Goal: Task Accomplishment & Management: Manage account settings

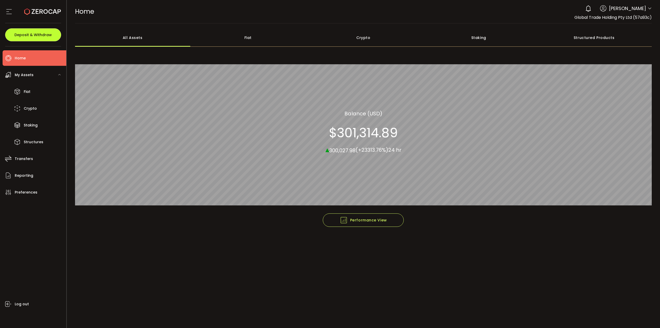
click at [29, 35] on span "Deposit & Withdraw" at bounding box center [32, 35] width 37 height 4
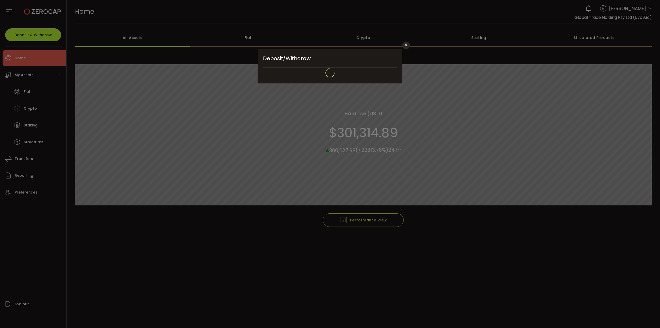
type input "*******"
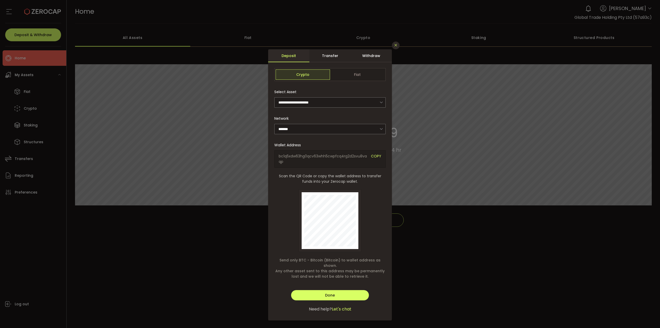
click at [394, 47] on icon "Close" at bounding box center [396, 45] width 4 height 4
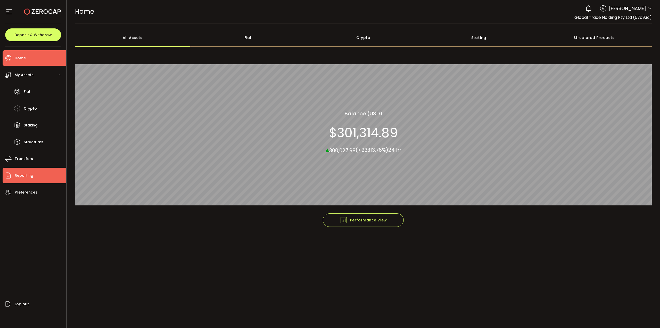
click at [39, 179] on li "Reporting" at bounding box center [35, 175] width 64 height 15
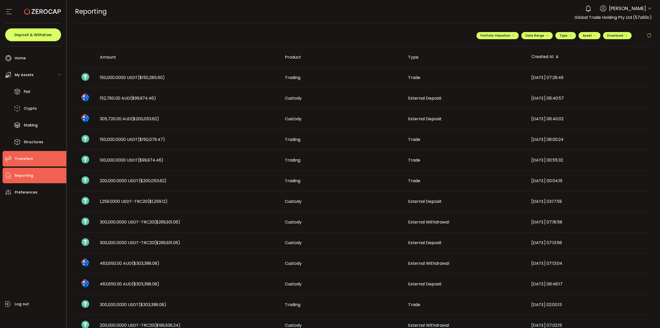
click at [35, 161] on li "Transfers" at bounding box center [35, 158] width 64 height 15
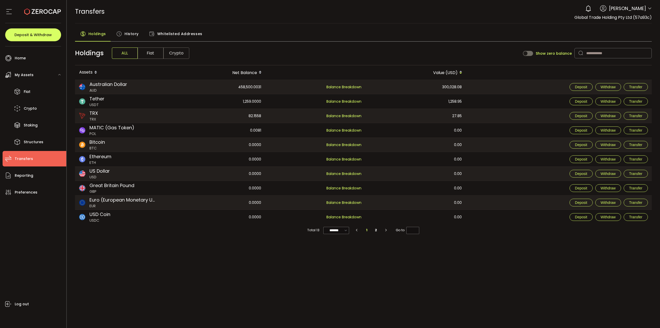
click at [171, 53] on span "Crypto" at bounding box center [177, 52] width 26 height 11
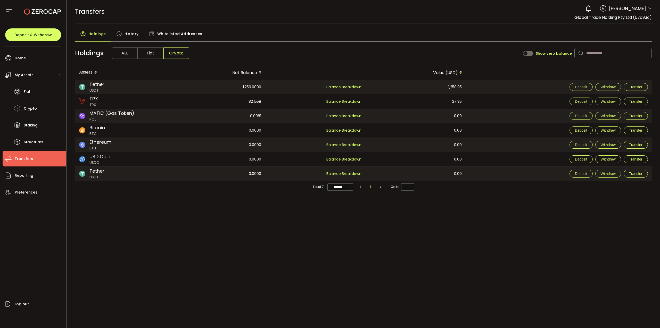
click at [127, 52] on span "ALL" at bounding box center [125, 52] width 26 height 11
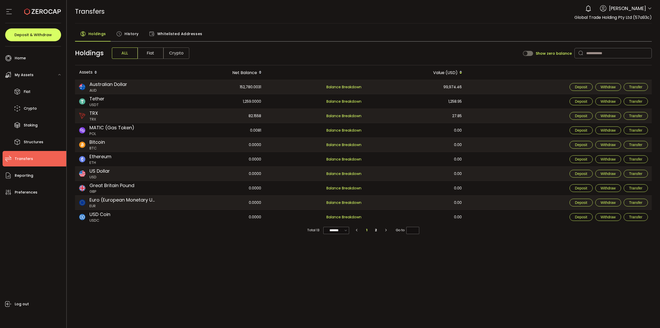
click at [557, 29] on div "Holdings History Whitelisted Addresses" at bounding box center [363, 35] width 577 height 13
click at [136, 35] on span "History" at bounding box center [132, 34] width 14 height 10
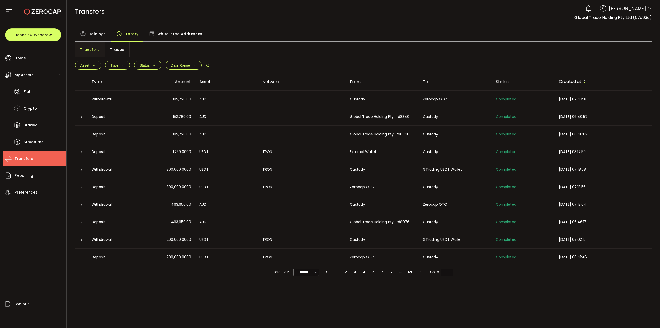
click at [82, 100] on icon at bounding box center [81, 99] width 3 height 3
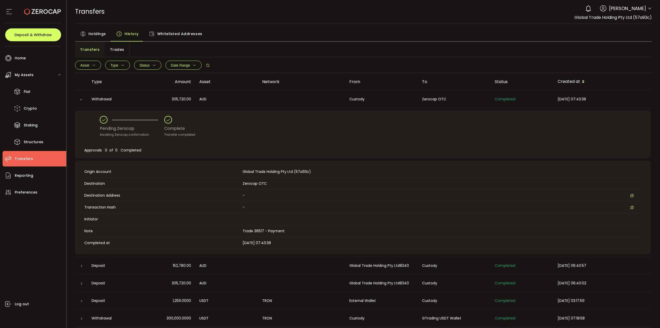
click at [82, 100] on icon at bounding box center [80, 99] width 3 height 3
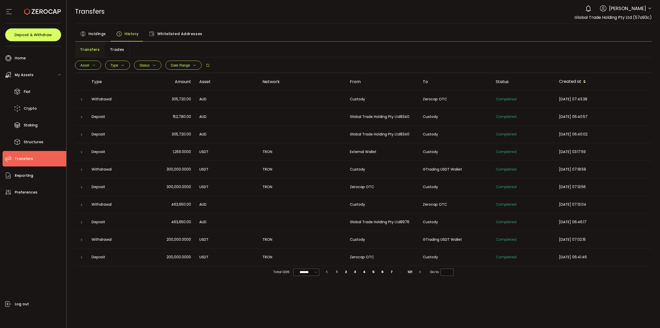
click at [85, 115] on div at bounding box center [81, 116] width 12 height 5
click at [82, 117] on icon at bounding box center [81, 117] width 3 height 3
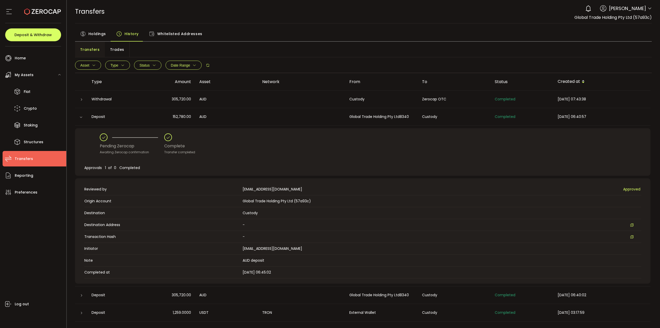
click at [82, 117] on icon at bounding box center [80, 117] width 3 height 3
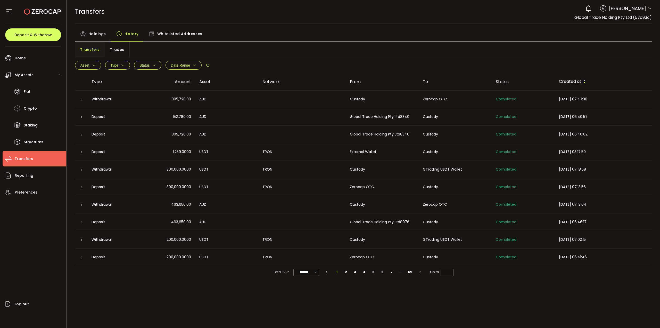
click at [83, 131] on td at bounding box center [81, 135] width 12 height 18
click at [84, 136] on div at bounding box center [81, 134] width 12 height 5
click at [82, 134] on icon at bounding box center [81, 134] width 3 height 3
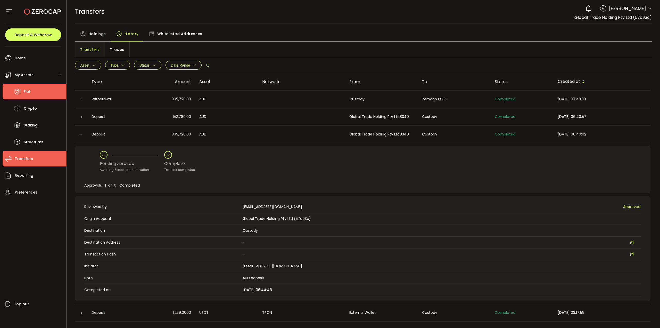
click at [41, 93] on li "Fiat" at bounding box center [35, 91] width 64 height 15
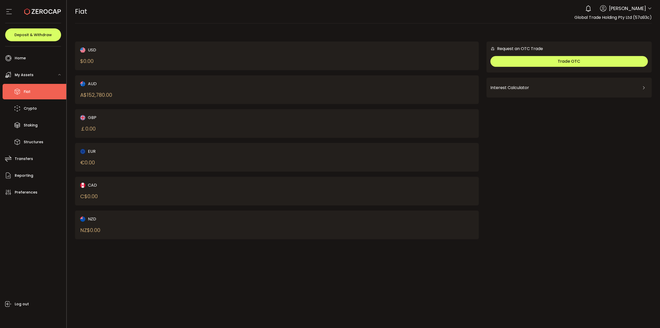
click at [17, 48] on ul "Home Trading My Assets Fiat Crypto Staking Structures Transfers Reporting Prefe…" at bounding box center [33, 186] width 66 height 281
click at [20, 56] on span "Home" at bounding box center [20, 57] width 11 height 7
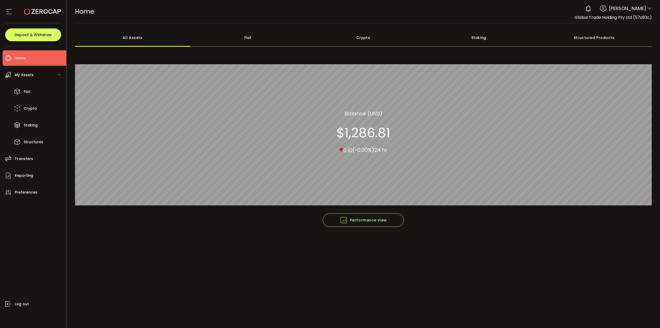
click at [34, 76] on div "My Assets" at bounding box center [35, 74] width 64 height 15
click at [36, 38] on button "Deposit & Withdraw" at bounding box center [33, 34] width 56 height 13
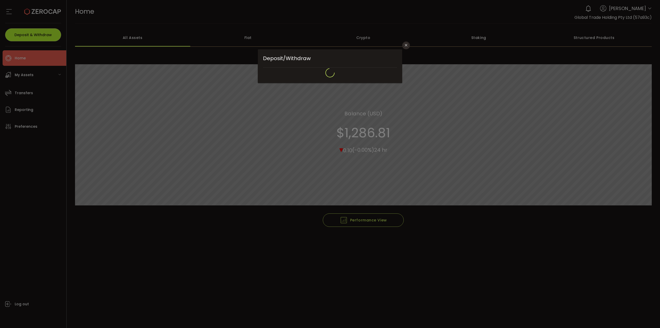
type input "**********"
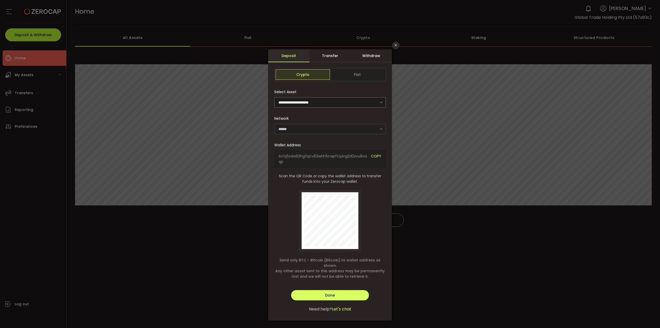
type input "*******"
click at [394, 46] on icon "Close" at bounding box center [396, 45] width 4 height 4
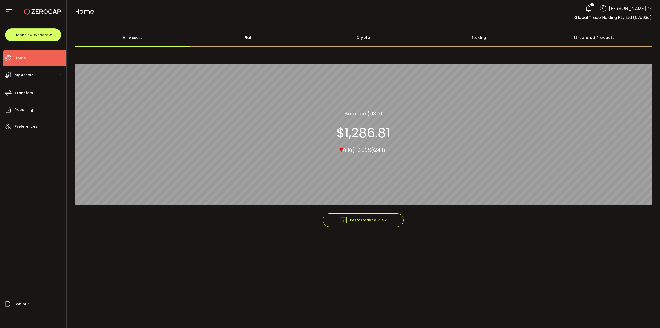
click at [13, 12] on icon at bounding box center [9, 12] width 8 height 8
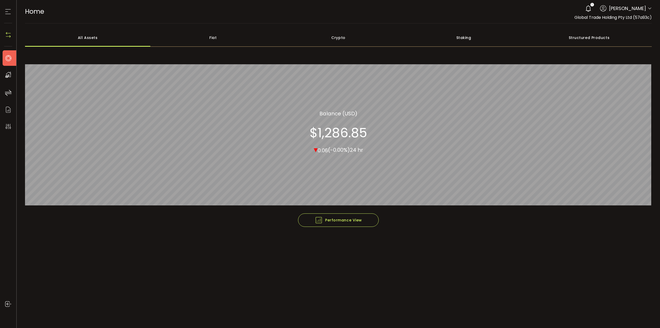
click at [9, 11] on icon at bounding box center [8, 12] width 8 height 8
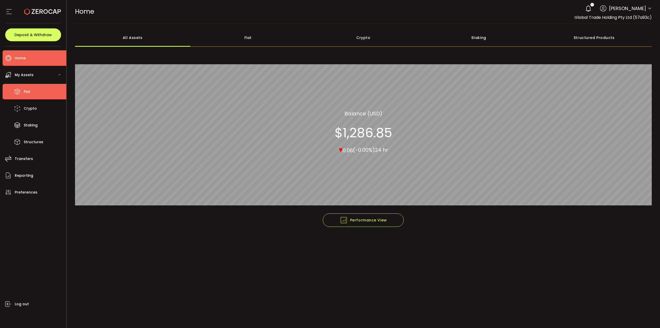
click at [31, 95] on li "Fiat" at bounding box center [35, 91] width 64 height 15
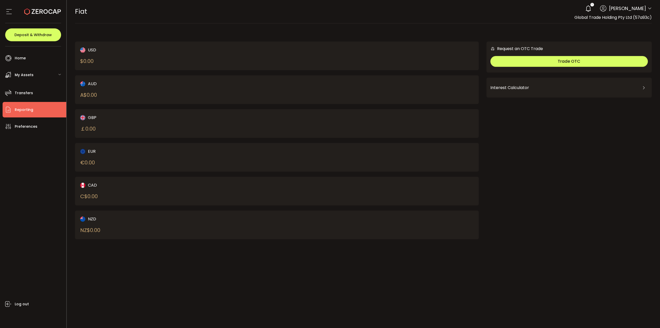
click at [33, 107] on li "Reporting" at bounding box center [35, 109] width 64 height 15
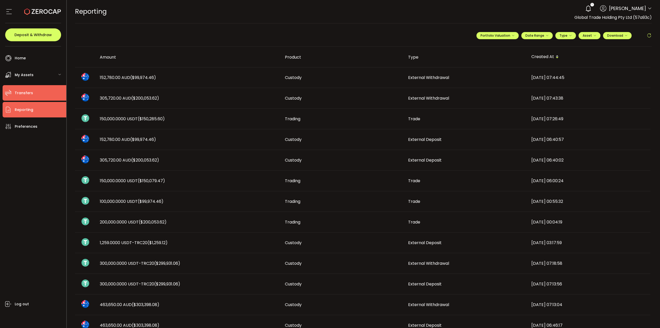
click at [33, 91] on li "Transfers" at bounding box center [35, 92] width 64 height 15
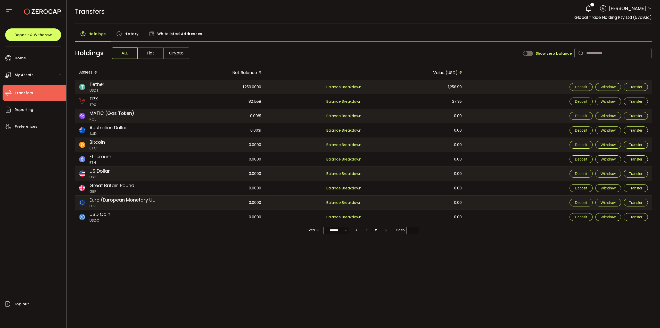
click at [38, 135] on div "Log out" at bounding box center [35, 229] width 64 height 190
click at [38, 131] on li "Preferences" at bounding box center [35, 126] width 64 height 15
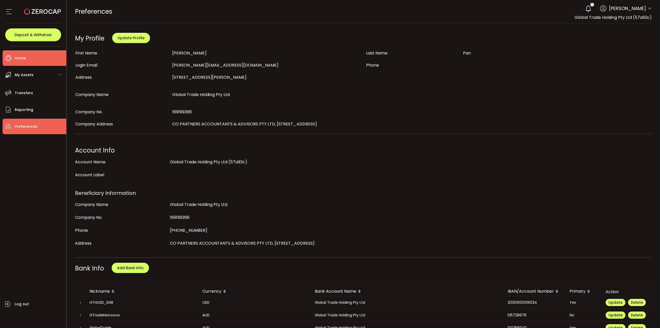
click at [23, 55] on span "Home" at bounding box center [20, 57] width 11 height 7
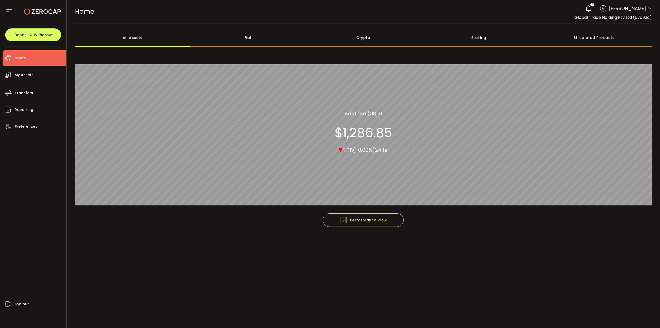
click at [31, 77] on span "My Assets" at bounding box center [24, 74] width 19 height 7
click at [30, 91] on span "Fiat" at bounding box center [27, 91] width 7 height 7
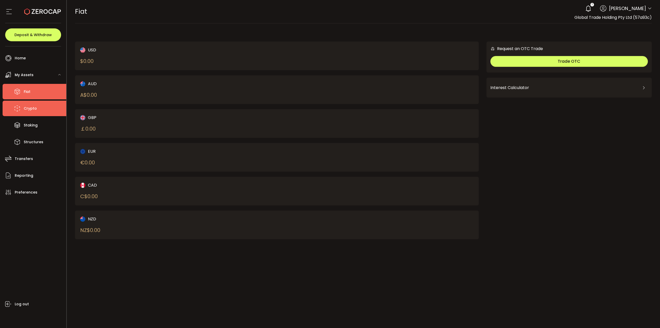
click at [32, 111] on span "Crypto" at bounding box center [30, 108] width 13 height 7
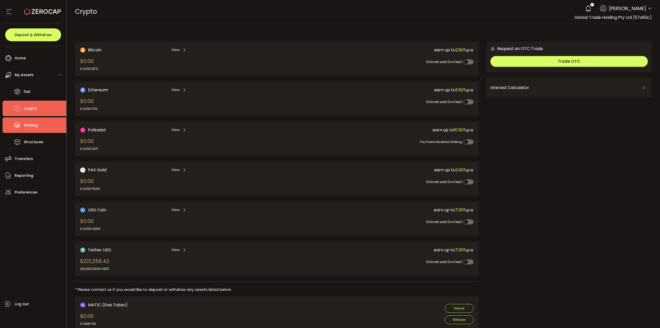
click at [33, 126] on span "Staking" at bounding box center [31, 124] width 14 height 7
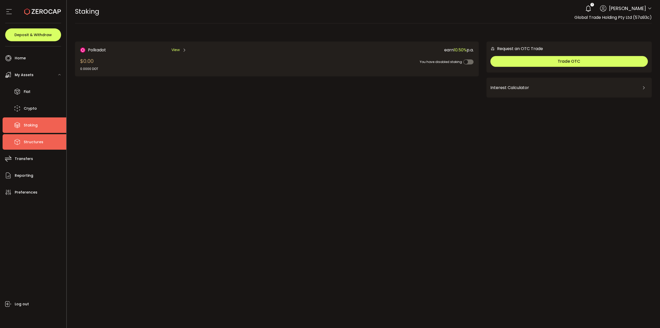
click at [27, 144] on span "Structures" at bounding box center [34, 141] width 20 height 7
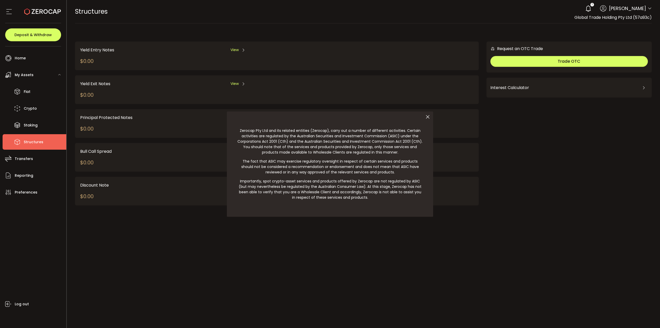
click at [23, 166] on div at bounding box center [330, 164] width 660 height 328
click at [20, 159] on div at bounding box center [330, 164] width 660 height 328
click at [28, 178] on div at bounding box center [330, 164] width 660 height 328
click at [26, 58] on div at bounding box center [330, 164] width 660 height 328
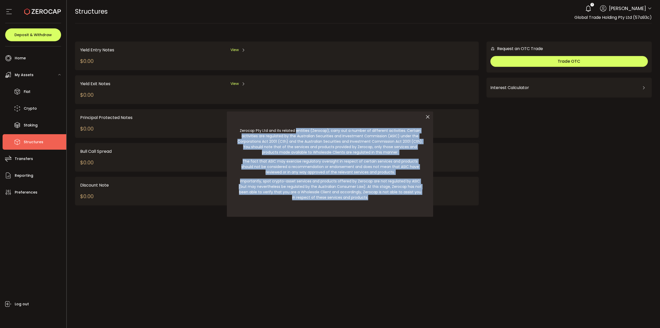
drag, startPoint x: 287, startPoint y: 132, endPoint x: 428, endPoint y: 118, distance: 141.7
click at [428, 119] on artile "Zerocap Pty Ltd and its related entities (Zerocap), carry out a number of diffe…" at bounding box center [330, 163] width 206 height 105
click at [428, 116] on icon at bounding box center [427, 116] width 11 height 11
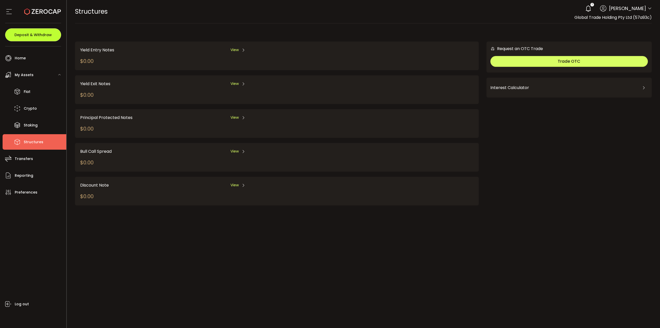
click at [34, 37] on span "Deposit & Withdraw" at bounding box center [32, 35] width 37 height 4
type input "**********"
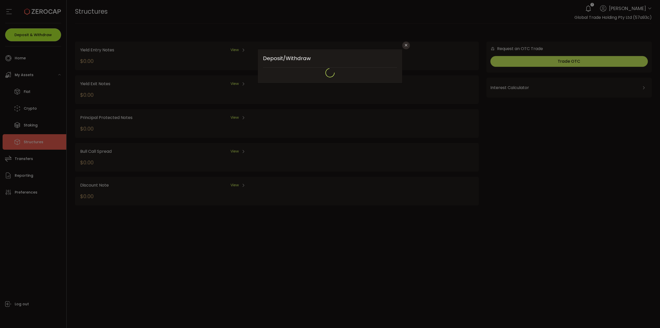
type input "*******"
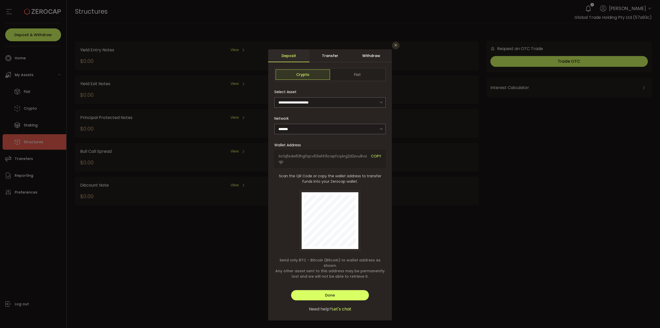
click at [397, 45] on icon "Close" at bounding box center [396, 45] width 4 height 4
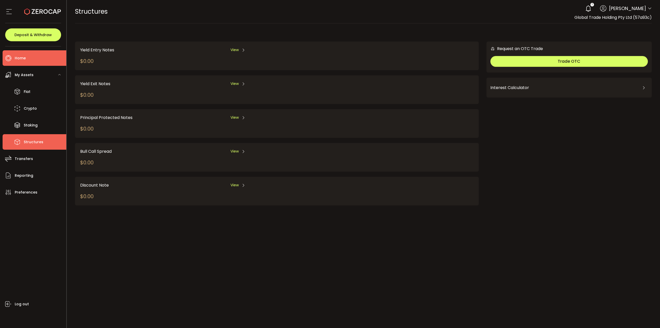
click at [34, 58] on li "Home" at bounding box center [35, 57] width 64 height 15
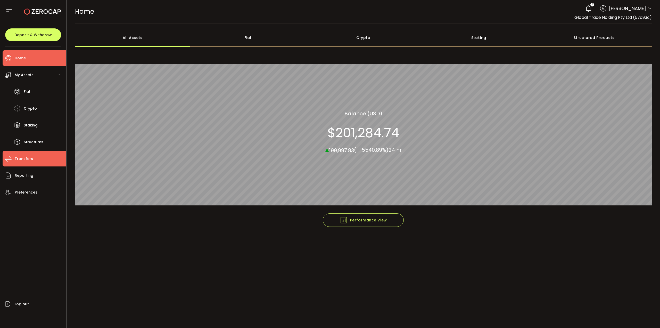
click at [32, 162] on li "Transfers" at bounding box center [35, 158] width 64 height 15
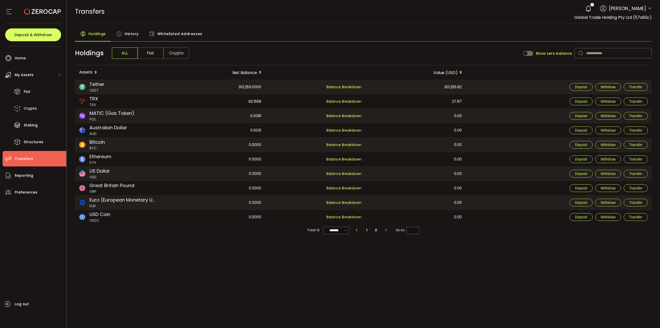
click at [133, 34] on span "History" at bounding box center [132, 34] width 14 height 10
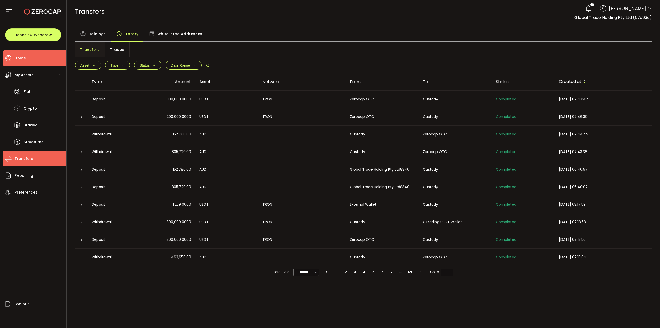
click at [20, 58] on span "Home" at bounding box center [20, 57] width 11 height 7
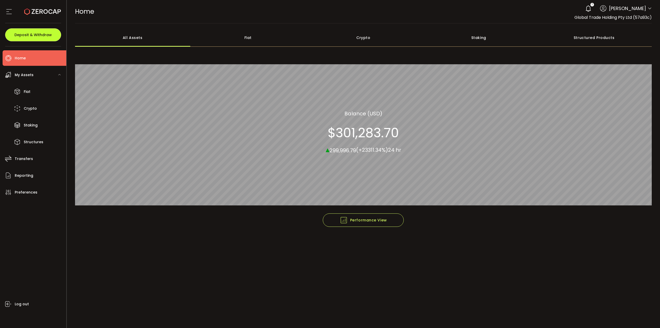
click at [35, 33] on span "Deposit & Withdraw" at bounding box center [32, 35] width 37 height 4
type input "**********"
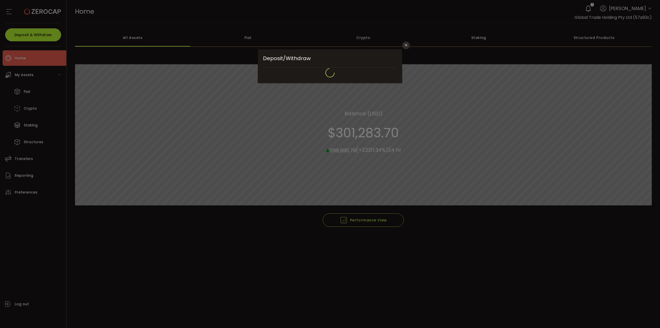
type input "*******"
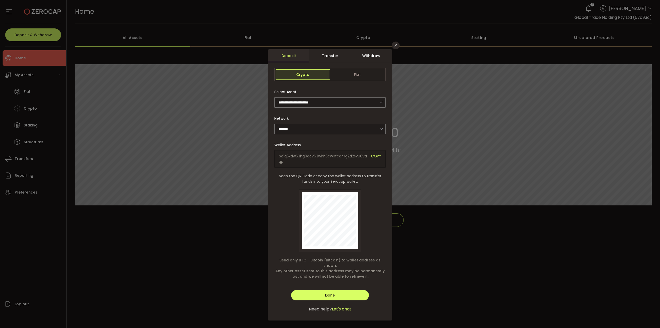
click at [371, 56] on div "Withdraw" at bounding box center [371, 55] width 41 height 13
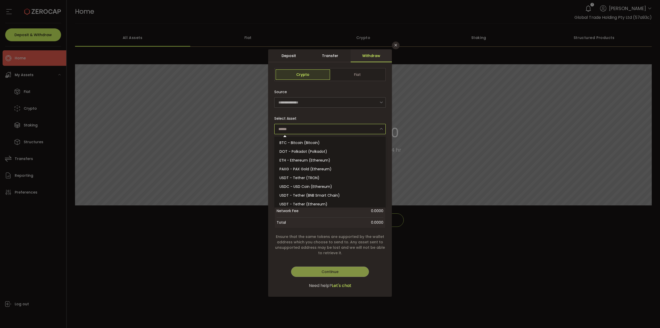
click at [358, 130] on input "dialog" at bounding box center [329, 129] width 111 height 10
click at [355, 179] on li "USDT - Tether (TRON)" at bounding box center [330, 177] width 113 height 9
type input "**********"
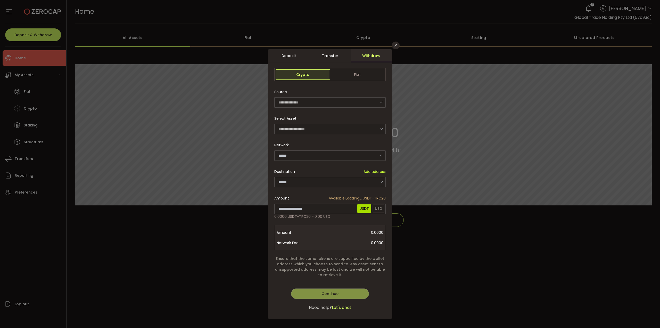
type input "****"
click at [348, 158] on input "dialog" at bounding box center [329, 155] width 111 height 10
click at [348, 156] on input "dialog" at bounding box center [329, 155] width 111 height 10
type input "****"
click at [355, 181] on input "dialog" at bounding box center [329, 182] width 111 height 10
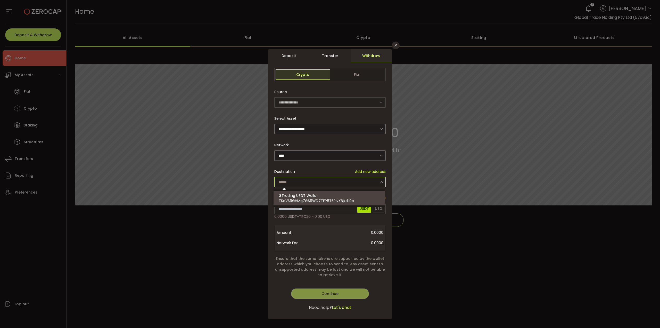
click at [353, 199] on span "TKdVS9GHMg7GS9WD7TFP8T5RivXBjkdL9c" at bounding box center [316, 200] width 75 height 5
type input "**********"
type input "********"
click at [349, 207] on div "**********" at bounding box center [330, 184] width 124 height 270
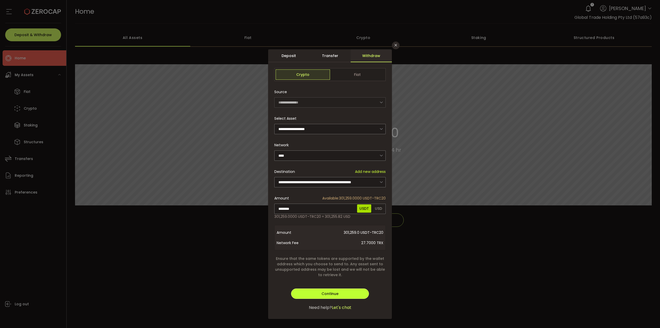
click at [340, 292] on button "Continue" at bounding box center [330, 293] width 78 height 10
click at [340, 291] on button "Verify" at bounding box center [330, 293] width 78 height 10
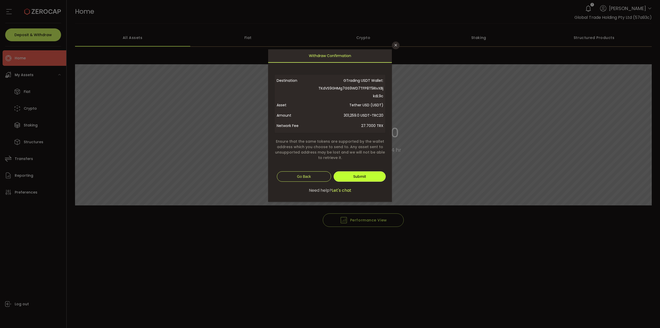
click at [356, 180] on button "Submit" at bounding box center [360, 176] width 52 height 10
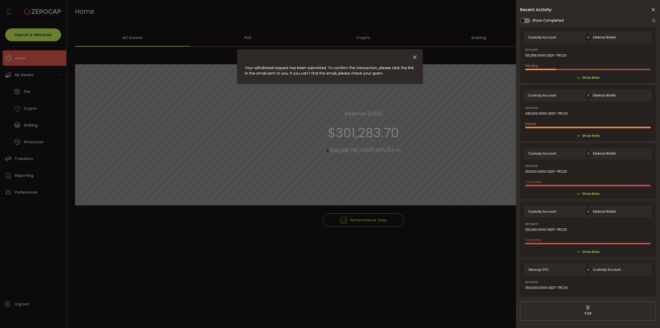
click at [577, 77] on icon at bounding box center [579, 78] width 4 height 4
drag, startPoint x: 131, startPoint y: 157, endPoint x: 138, endPoint y: 139, distance: 19.2
click at [131, 157] on div "Your withdrawal request has been submitted. To confirm the transaction, please …" at bounding box center [330, 164] width 660 height 328
click at [416, 56] on icon "Close" at bounding box center [415, 57] width 6 height 6
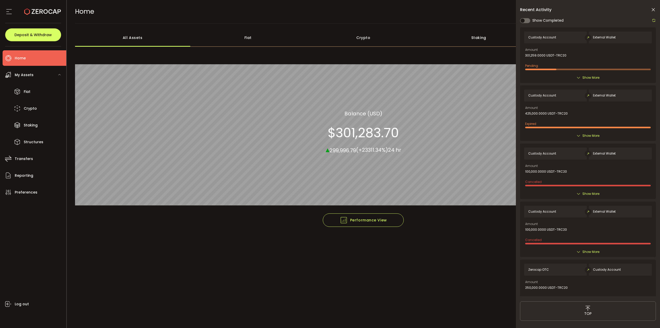
click at [31, 7] on icon at bounding box center [42, 11] width 37 height 37
drag, startPoint x: 31, startPoint y: 34, endPoint x: 26, endPoint y: 13, distance: 21.6
click at [32, 33] on span "Deposit & Withdraw" at bounding box center [32, 35] width 37 height 4
type input "**********"
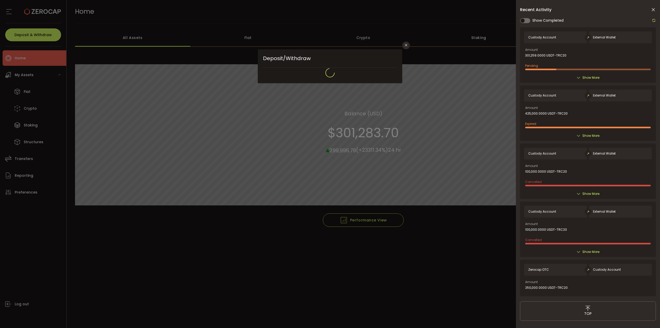
click at [26, 13] on div "**********" at bounding box center [330, 164] width 660 height 328
type input "*******"
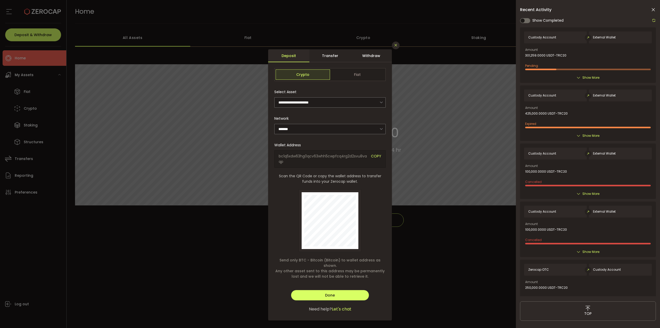
click at [394, 48] on button "Close" at bounding box center [396, 46] width 8 height 8
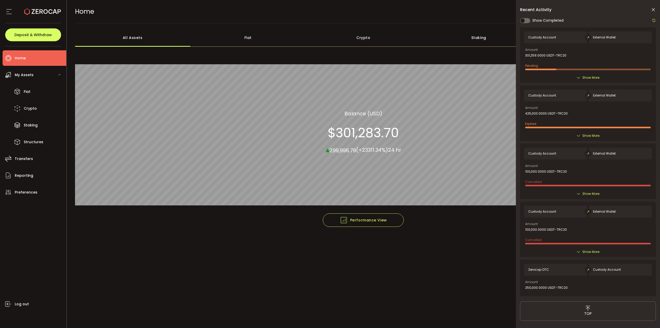
click at [55, 6] on icon at bounding box center [42, 11] width 37 height 37
click at [27, 12] on icon at bounding box center [42, 11] width 37 height 37
click at [13, 9] on div at bounding box center [33, 11] width 56 height 23
